Goal: Communication & Community: Answer question/provide support

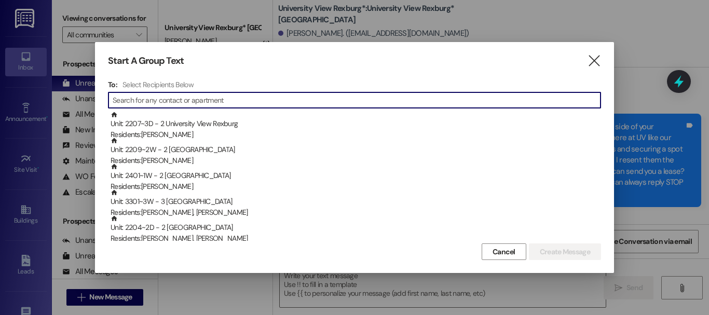
scroll to position [1885, 0]
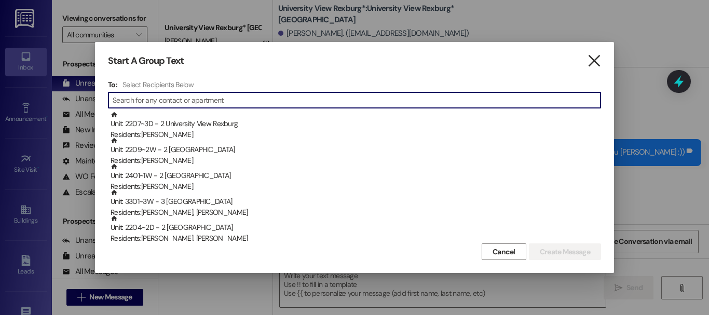
click at [593, 59] on icon "" at bounding box center [594, 61] width 14 height 11
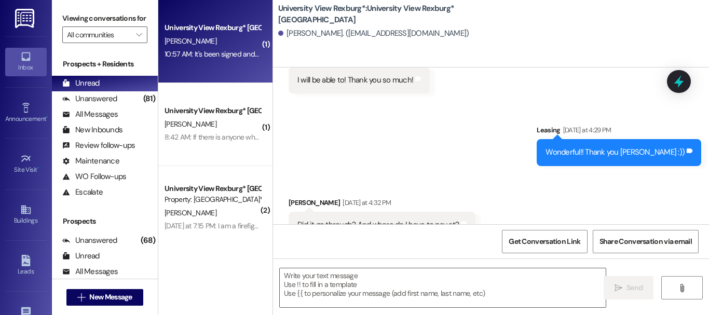
click at [213, 35] on div "[PERSON_NAME]" at bounding box center [213, 41] width 98 height 13
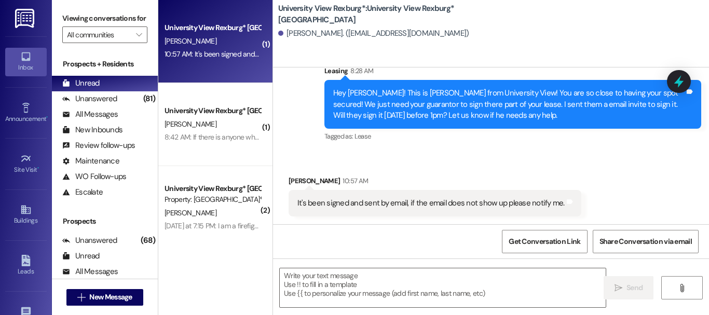
scroll to position [285, 0]
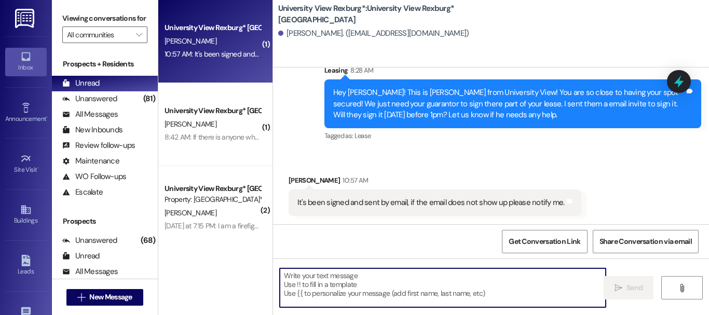
click at [361, 270] on textarea at bounding box center [443, 287] width 326 height 39
click at [308, 283] on textarea at bounding box center [443, 287] width 326 height 39
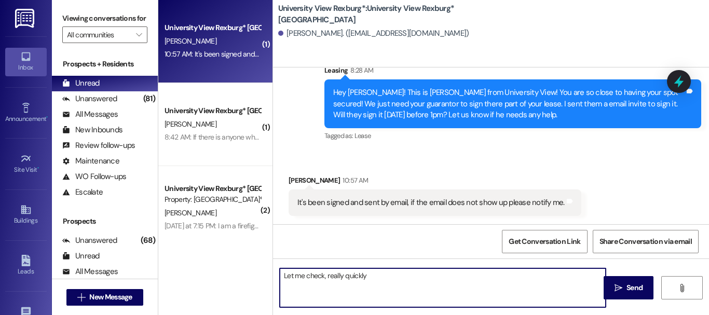
click at [322, 278] on textarea "Let me check, really quickly" at bounding box center [443, 287] width 326 height 39
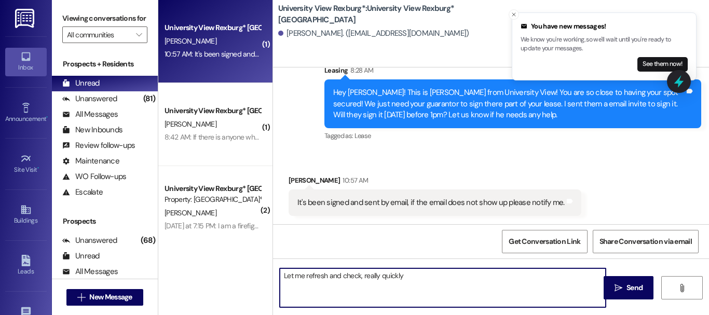
click at [360, 276] on textarea "Let me refresh and check, really quickly" at bounding box center [443, 287] width 326 height 39
click at [405, 277] on textarea "Let me refresh and check it really quickly" at bounding box center [443, 287] width 326 height 39
type textarea "Let me refresh and check it really quickly!!"
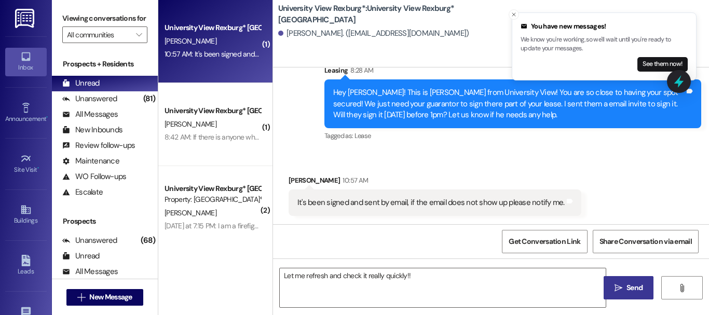
click at [618, 285] on icon "" at bounding box center [619, 288] width 8 height 8
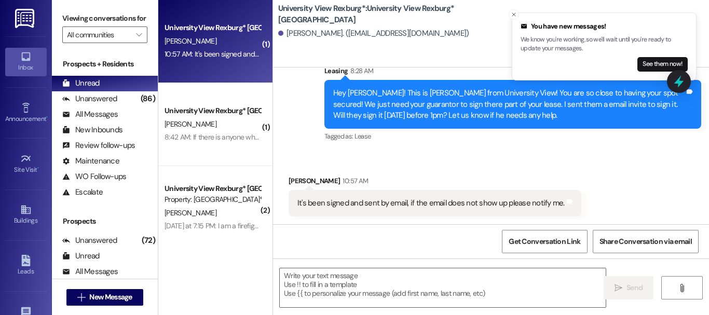
scroll to position [357, 0]
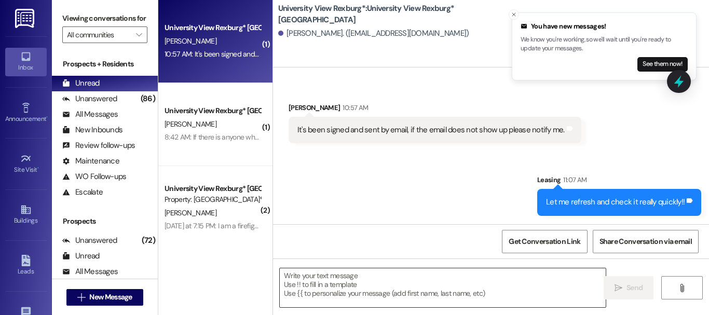
click at [314, 280] on textarea at bounding box center [443, 287] width 326 height 39
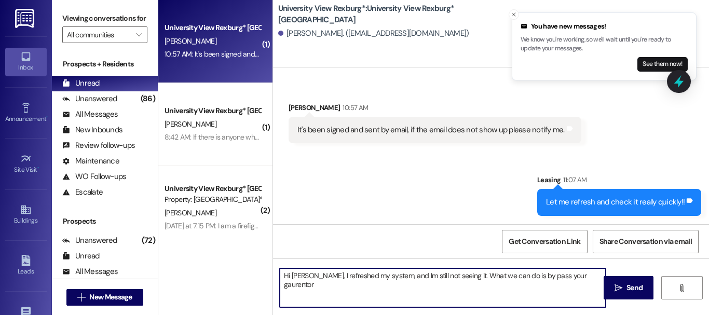
click at [392, 280] on textarea "Hi [PERSON_NAME], I refreshed my system, and Im still not seeing it. What we ca…" at bounding box center [443, 287] width 326 height 39
click at [576, 278] on textarea "Hi [PERSON_NAME], I refreshed my system, and I'm still not seeing it. What we c…" at bounding box center [443, 287] width 326 height 39
click at [577, 277] on textarea "Hi [PERSON_NAME], I refreshed my system, and I'm still not seeing it. What we c…" at bounding box center [443, 287] width 326 height 39
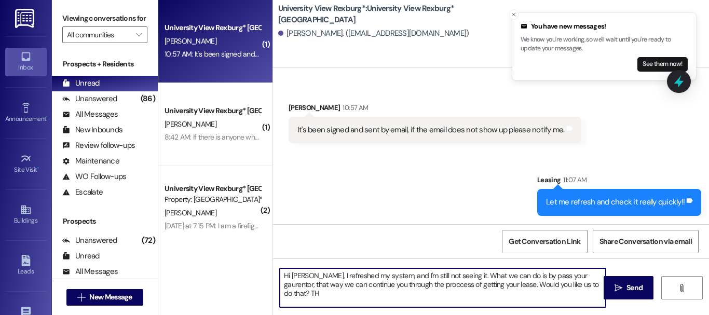
click at [409, 283] on textarea "Hi [PERSON_NAME], I refreshed my system, and I'm still not seeing it. What we c…" at bounding box center [443, 287] width 326 height 39
click at [583, 285] on textarea "Hi [PERSON_NAME], I refreshed my system, and I'm still not seeing it. What we c…" at bounding box center [443, 287] width 326 height 39
type textarea "Hi [PERSON_NAME], I refreshed my system, and I'm still not seeing it. What we c…"
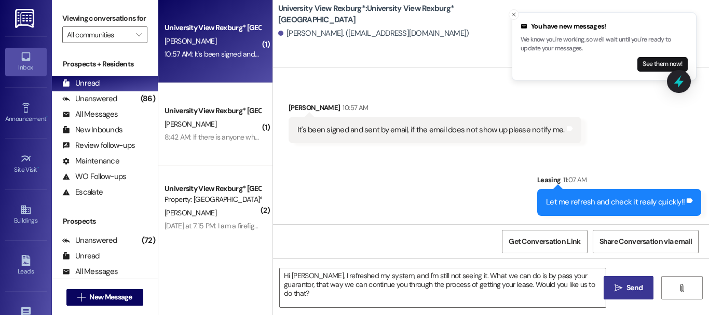
click at [627, 284] on span "Send" at bounding box center [635, 287] width 16 height 11
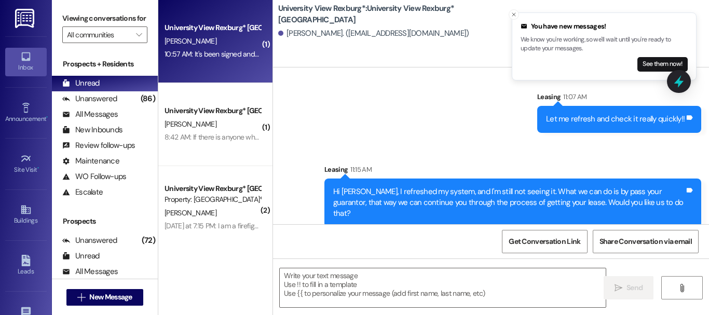
scroll to position [2, 0]
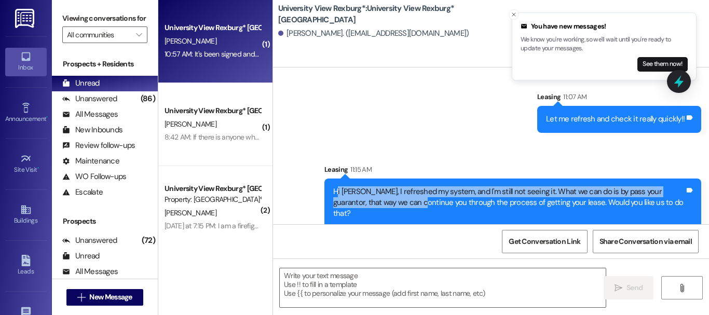
drag, startPoint x: 333, startPoint y: 186, endPoint x: 389, endPoint y: 197, distance: 57.6
click at [389, 197] on div "Hi [PERSON_NAME], I refreshed my system, and I'm still not seeing it. What we c…" at bounding box center [508, 202] width 351 height 33
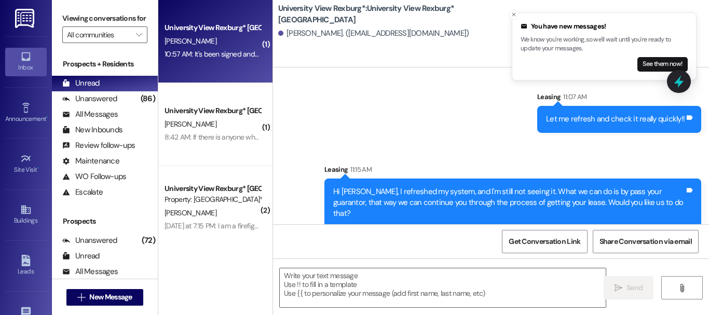
click at [394, 112] on div "Sent via SMS Leasing 11:07 AM Let me refresh and check it really quickly!! Tags…" at bounding box center [491, 151] width 436 height 167
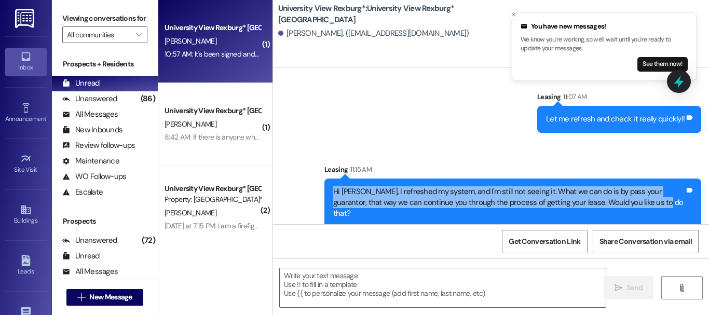
drag, startPoint x: 330, startPoint y: 187, endPoint x: 638, endPoint y: 217, distance: 308.8
click at [638, 217] on div "Sent via SMS Leasing 11:15 AM Hi [PERSON_NAME], I refreshed my system, and I'm …" at bounding box center [513, 195] width 392 height 79
copy div "Hi [PERSON_NAME], I refreshed my system, and I'm still not seeing it. What we c…"
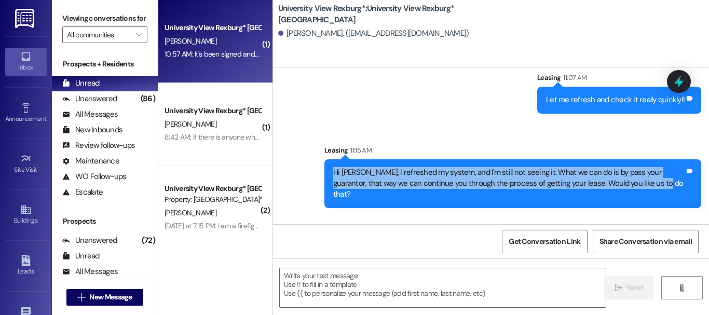
scroll to position [513, 0]
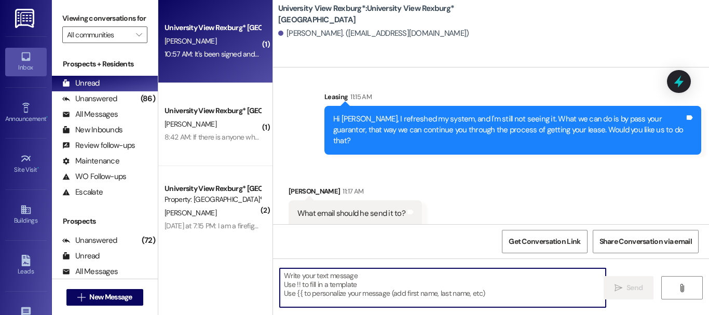
click at [349, 273] on textarea at bounding box center [443, 287] width 326 height 39
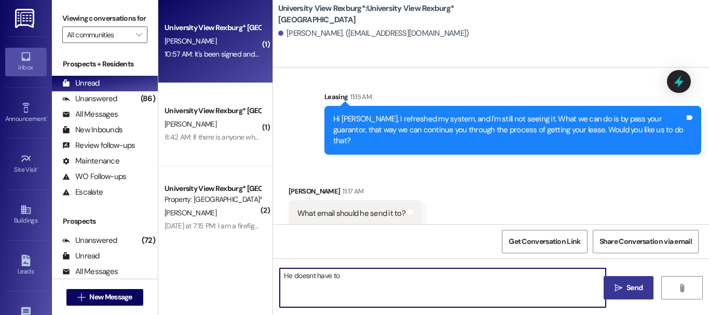
scroll to position [512, 0]
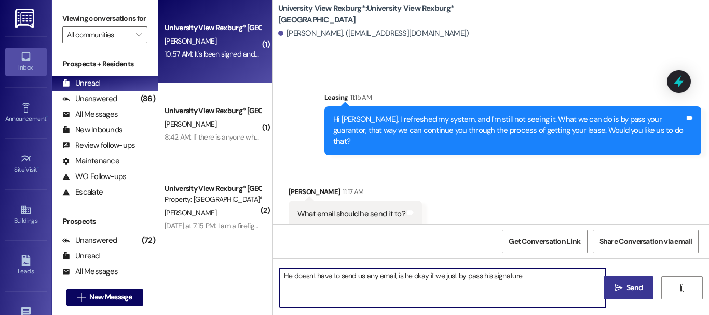
click at [311, 278] on textarea "He doesnt have to send us any email, is he okay if we just by pass his signature" at bounding box center [443, 287] width 326 height 39
click at [281, 275] on textarea "He doesn't have to send us any email, is he okay if we just by pass his signatu…" at bounding box center [443, 287] width 326 height 39
click at [293, 276] on textarea "Youre okay. He doesn't have to send us any email, is he okay if we just by pass…" at bounding box center [443, 287] width 326 height 39
click at [429, 275] on textarea "You're okay. He doesn't have to send us any email, is he okay if we just by pas…" at bounding box center [443, 287] width 326 height 39
click at [553, 280] on textarea "You're okay. He doesn't have to send us any email, is he okay if we just by pas…" at bounding box center [443, 287] width 326 height 39
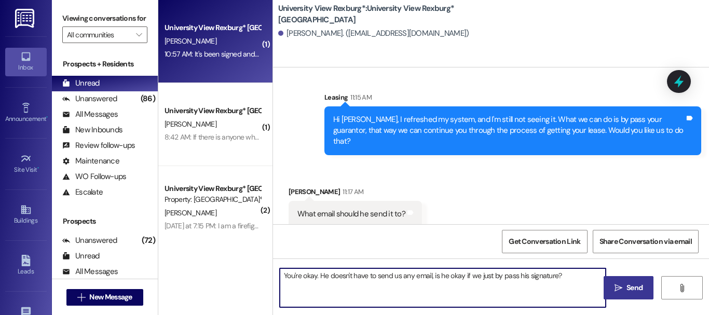
type textarea "You're okay. He doesn't have to send us any email, is he okay if we just by pas…"
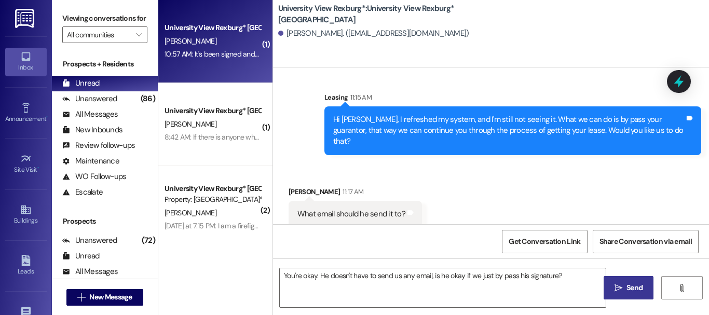
click at [615, 284] on icon "" at bounding box center [619, 288] width 8 height 8
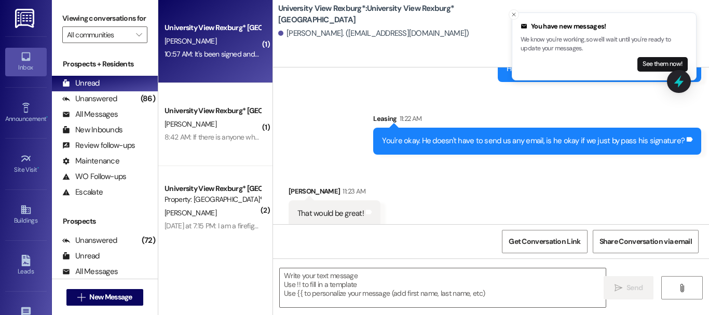
scroll to position [2, 0]
click at [365, 280] on textarea at bounding box center [443, 287] width 326 height 39
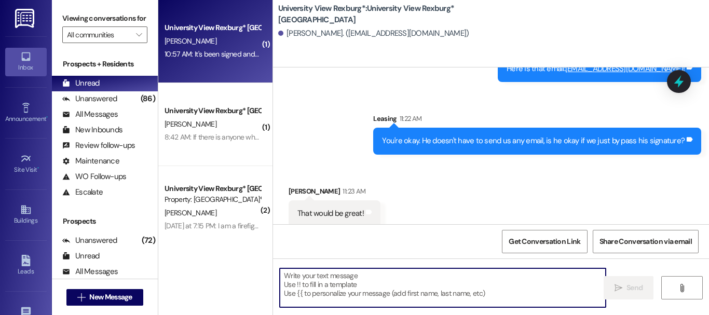
click at [381, 280] on textarea at bounding box center [443, 287] width 326 height 39
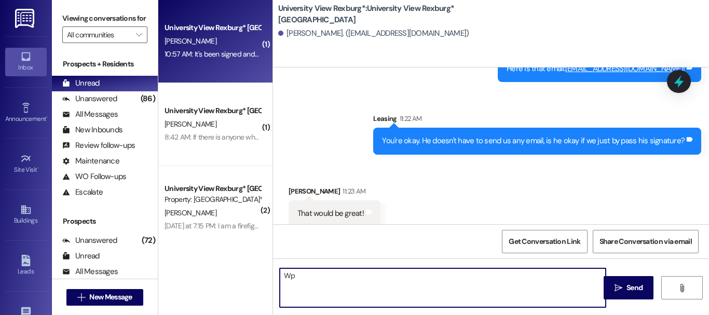
type textarea "W"
click at [299, 276] on textarea "Okay! went a head and by passed that signature" at bounding box center [443, 287] width 326 height 39
click at [300, 272] on textarea "Okay! went a head and by passed that signature" at bounding box center [443, 287] width 326 height 39
click at [429, 275] on textarea "Okay! I went a head and by passed that signature" at bounding box center [443, 287] width 326 height 39
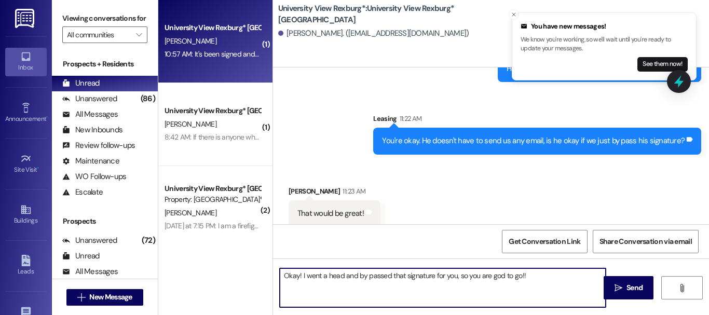
click at [497, 274] on textarea "Okay! I went a head and by passed that signature for you, so you are god to go!!" at bounding box center [443, 287] width 326 height 39
click at [529, 276] on textarea "Okay! I went a head and by passed that signature for you, so you are good to go…" at bounding box center [443, 287] width 326 height 39
type textarea "Okay! I went a head and by passed that signature for you, so you are good to go…"
click at [627, 282] on span "Send" at bounding box center [635, 287] width 16 height 11
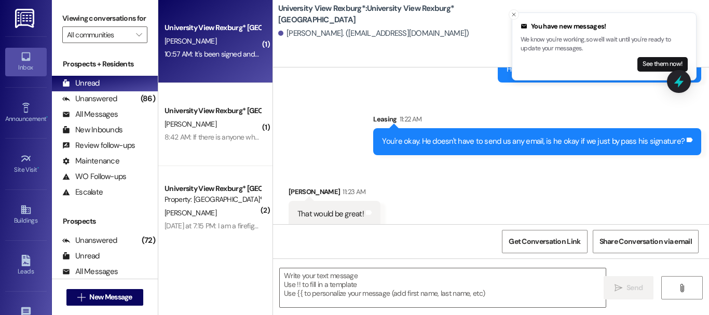
scroll to position [802, 0]
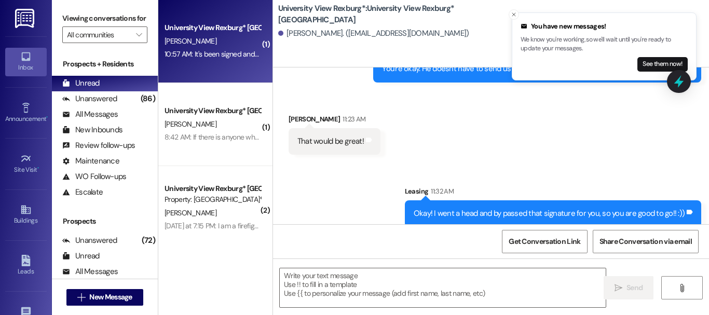
click at [414, 208] on div "Okay! I went a head and by passed that signature for you, so you are good to go…" at bounding box center [549, 213] width 271 height 11
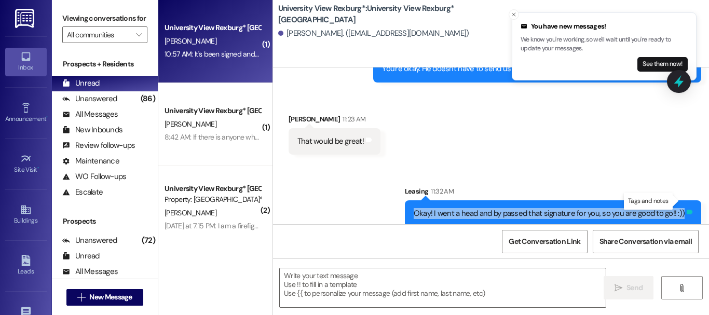
drag, startPoint x: 410, startPoint y: 200, endPoint x: 680, endPoint y: 204, distance: 270.0
click at [680, 204] on div "Okay! I went a head and by passed that signature for you, so you are good to go…" at bounding box center [553, 213] width 296 height 26
copy div "Okay! I went a head and by passed that signature for you, so you are good to go…"
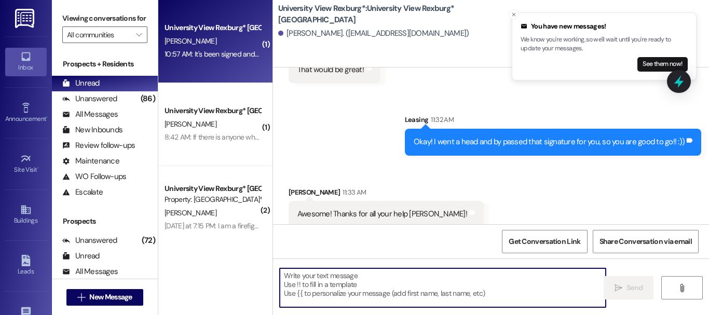
click at [370, 284] on textarea at bounding box center [443, 287] width 326 height 39
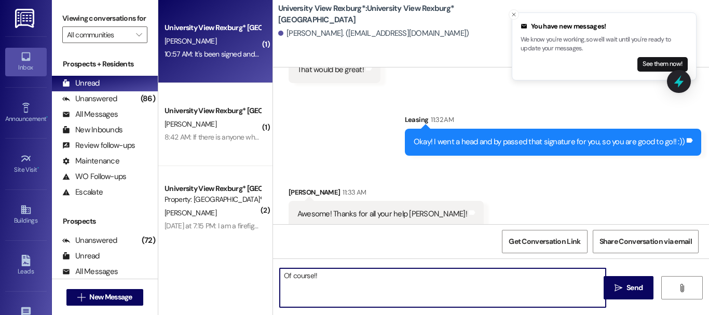
type textarea "Of course!!"
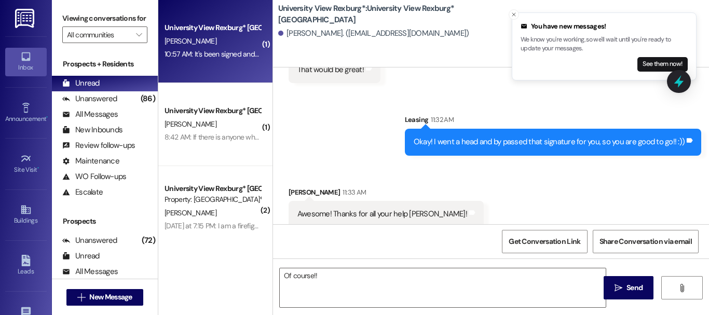
click at [618, 291] on icon "" at bounding box center [619, 288] width 8 height 8
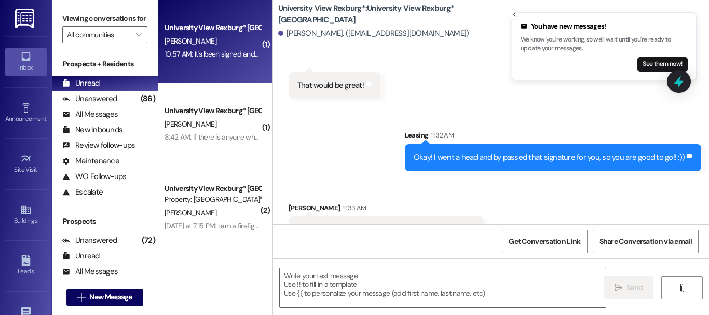
scroll to position [858, 0]
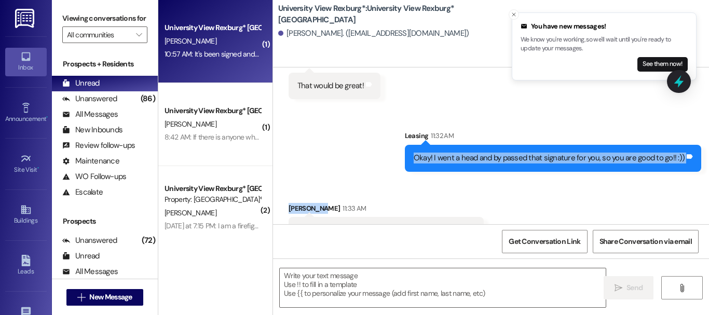
drag, startPoint x: 411, startPoint y: 144, endPoint x: 688, endPoint y: 170, distance: 278.4
click at [688, 170] on div "Sent via SMS Leasing [DATE] 10:40 AM Hi [PERSON_NAME] just sent over your paymn…" at bounding box center [491, 145] width 436 height 157
copy div "Okay! I went a head and by passed that signature for you, so you are good to go…"
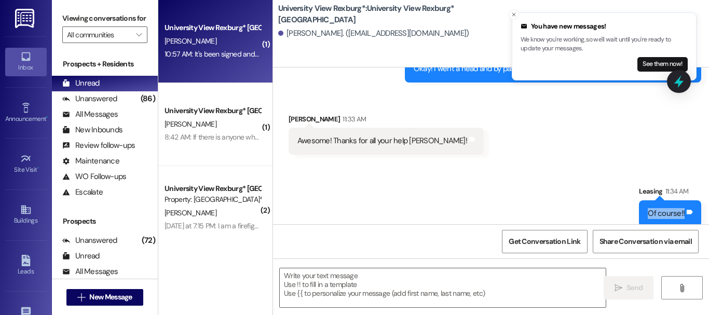
drag, startPoint x: 642, startPoint y: 200, endPoint x: 690, endPoint y: 209, distance: 49.2
click at [690, 209] on div "Of course!! Tags and notes" at bounding box center [670, 213] width 62 height 26
copy div "Of course!! Tags and notes"
